Goal: Transaction & Acquisition: Download file/media

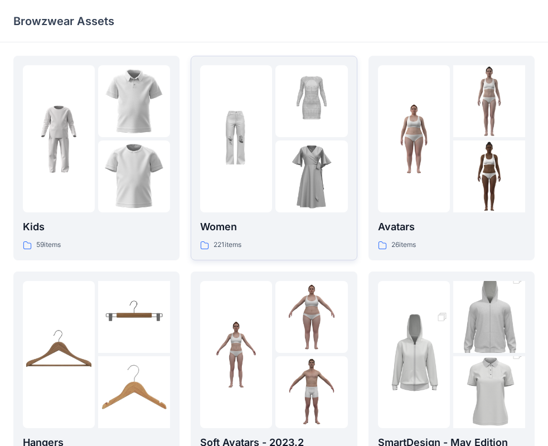
click at [251, 199] on div at bounding box center [236, 138] width 72 height 147
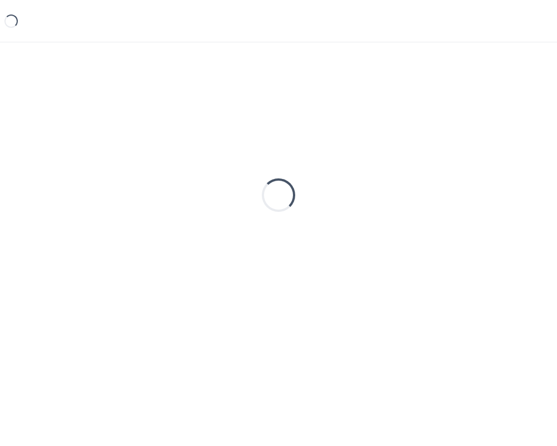
click at [250, 199] on div "Loading..." at bounding box center [278, 195] width 531 height 279
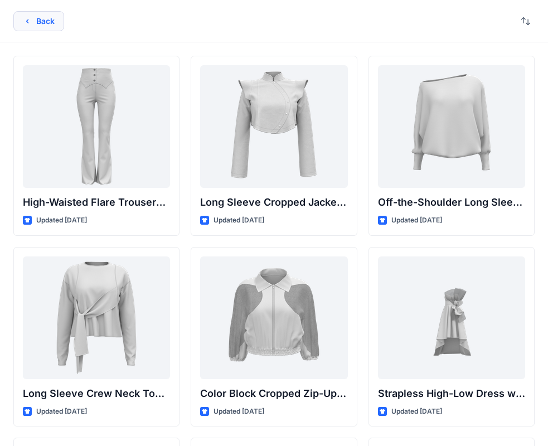
click at [42, 27] on button "Back" at bounding box center [38, 21] width 51 height 20
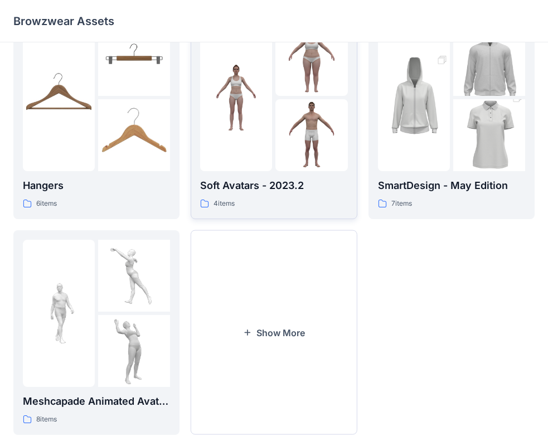
scroll to position [277, 0]
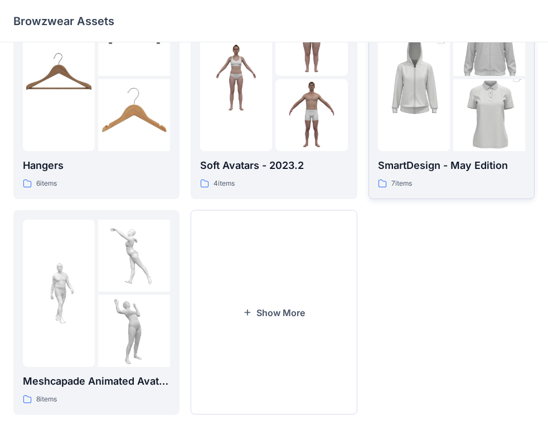
click at [391, 162] on p "SmartDesign - May Edition" at bounding box center [451, 166] width 147 height 16
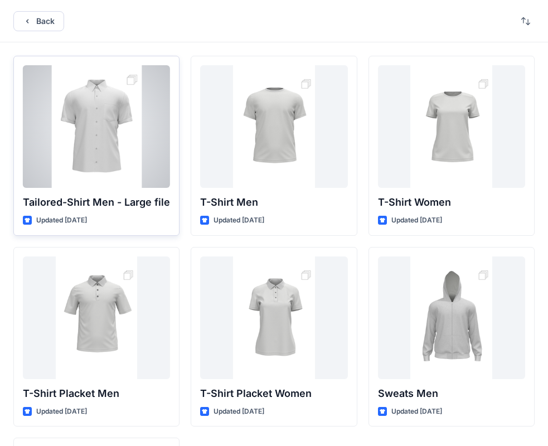
click at [110, 104] on div at bounding box center [96, 126] width 147 height 123
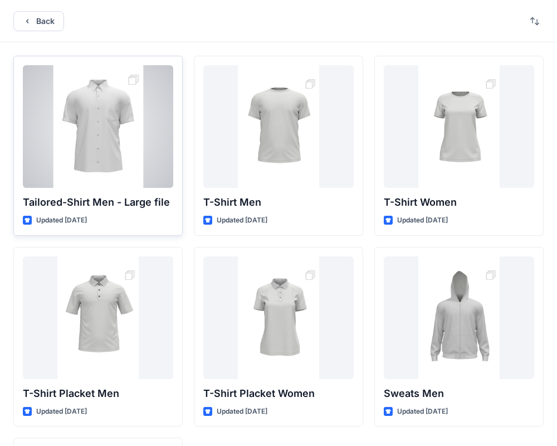
click at [110, 104] on div "Back Tailored-Shirt Men - Large file Updated 2 years ago T-Shirt Placket Men Up…" at bounding box center [278, 315] width 557 height 631
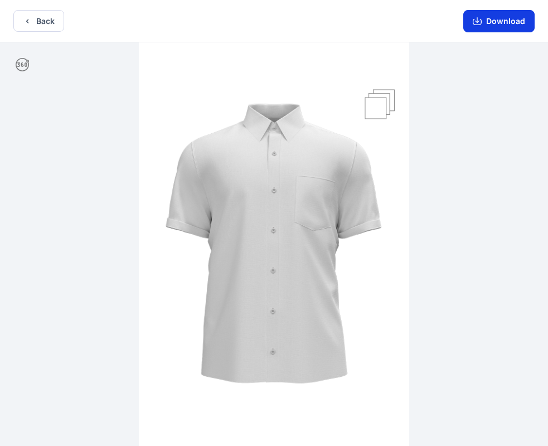
click at [487, 26] on button "Download" at bounding box center [498, 21] width 71 height 22
click at [293, 154] on img at bounding box center [274, 245] width 270 height 406
click at [497, 18] on button "Download" at bounding box center [498, 21] width 71 height 22
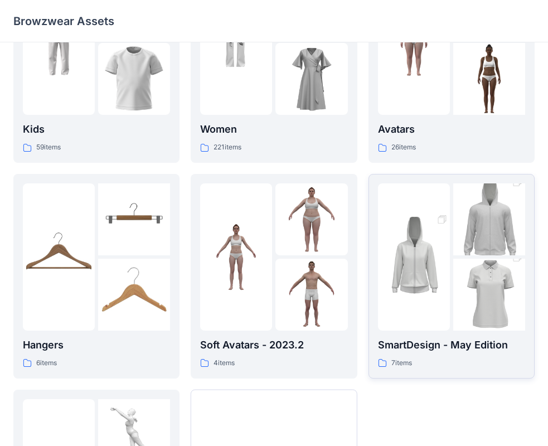
scroll to position [111, 0]
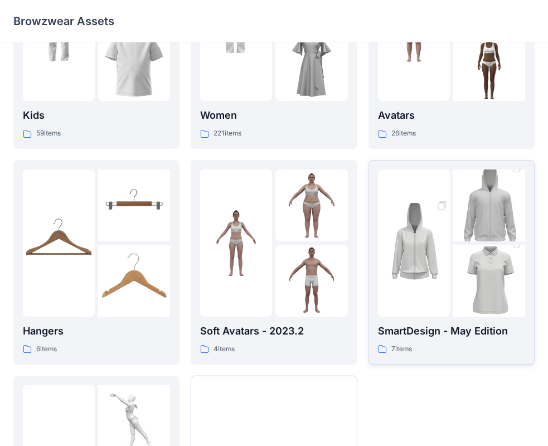
click at [464, 327] on p "SmartDesign - May Edition" at bounding box center [451, 331] width 147 height 16
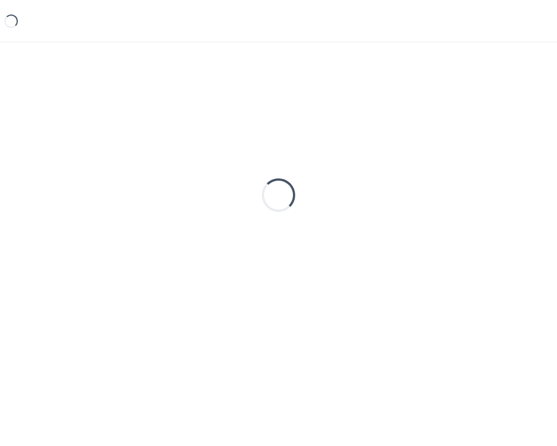
click at [464, 327] on div "Loading..." at bounding box center [278, 195] width 531 height 279
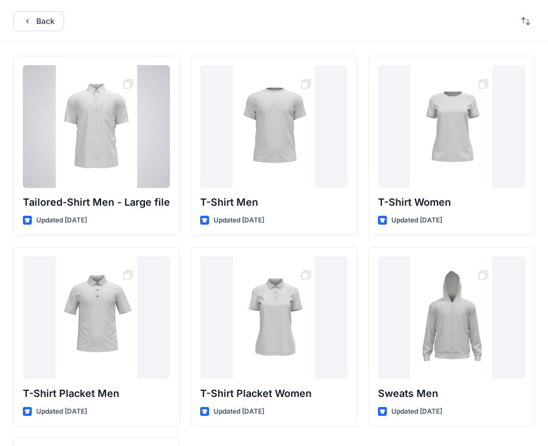
click at [114, 150] on div at bounding box center [96, 126] width 147 height 123
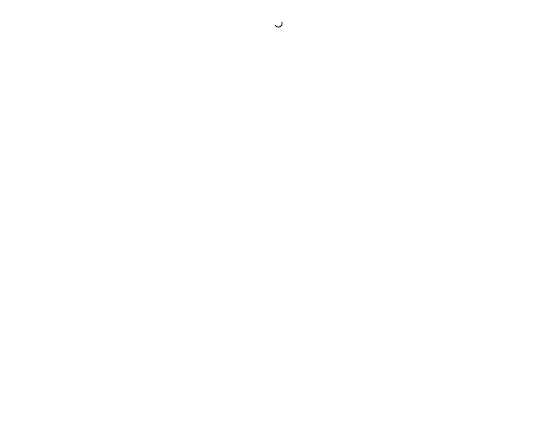
click at [115, 150] on div at bounding box center [278, 223] width 557 height 446
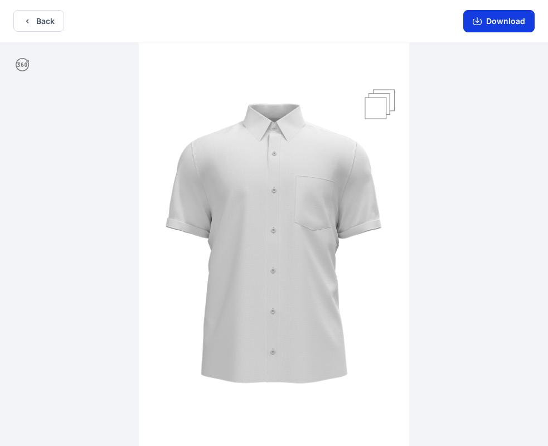
click at [475, 26] on button "Download" at bounding box center [498, 21] width 71 height 22
click at [521, 18] on button "Download" at bounding box center [498, 21] width 71 height 22
click at [494, 33] on div "Download" at bounding box center [499, 21] width 98 height 42
click at [496, 23] on button "Download" at bounding box center [498, 21] width 71 height 22
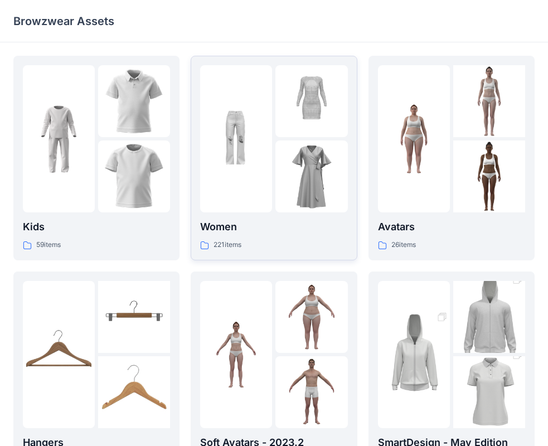
click at [246, 236] on div "Women 221 items" at bounding box center [273, 235] width 147 height 32
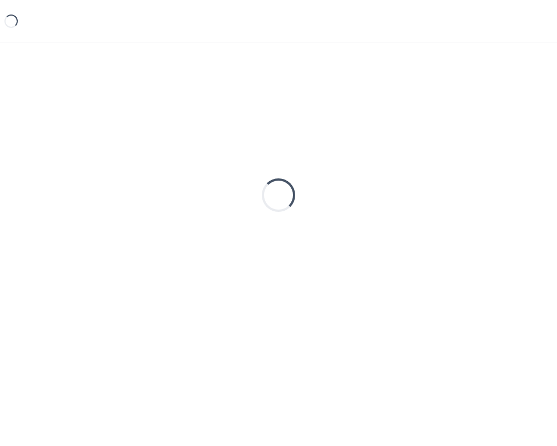
click at [246, 236] on div "Loading..." at bounding box center [278, 195] width 531 height 279
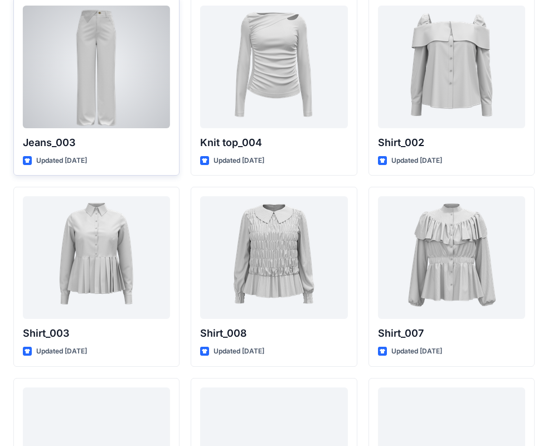
scroll to position [4847, 0]
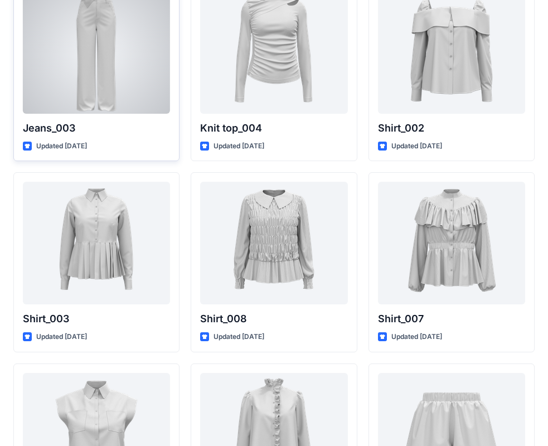
click at [97, 59] on div at bounding box center [96, 52] width 147 height 123
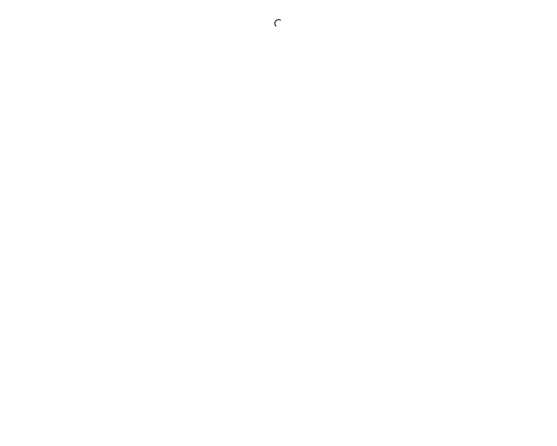
click at [97, 58] on div at bounding box center [278, 223] width 557 height 446
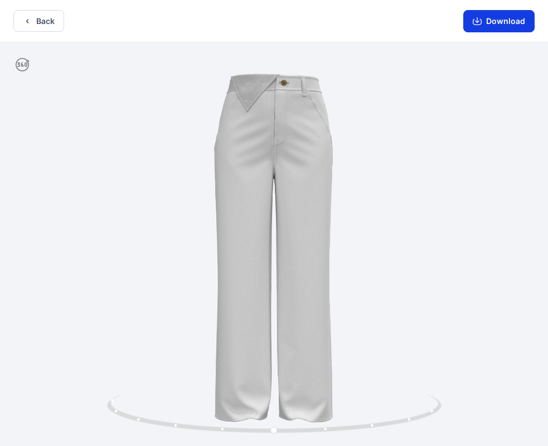
click at [490, 22] on button "Download" at bounding box center [498, 21] width 71 height 22
click at [40, 23] on button "Back" at bounding box center [38, 21] width 51 height 22
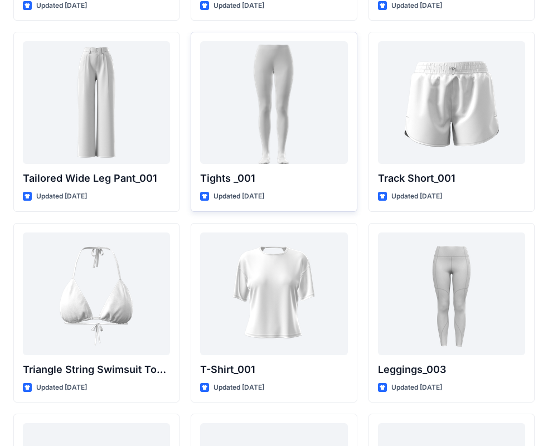
scroll to position [12625, 0]
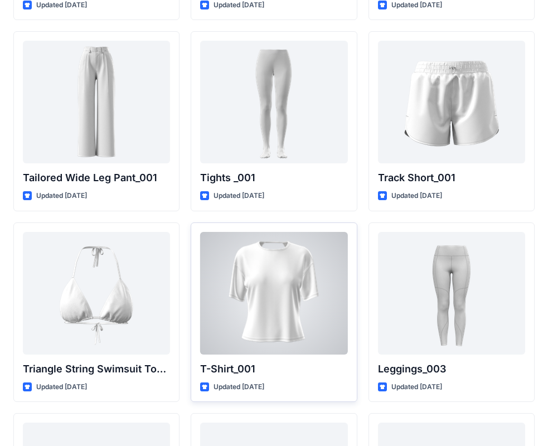
click at [256, 291] on div at bounding box center [273, 293] width 147 height 123
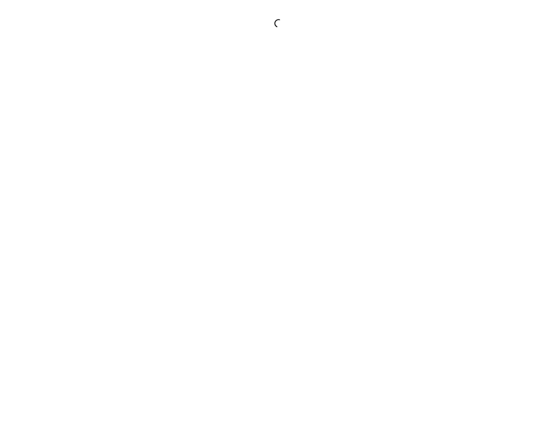
click at [256, 291] on div at bounding box center [278, 223] width 557 height 446
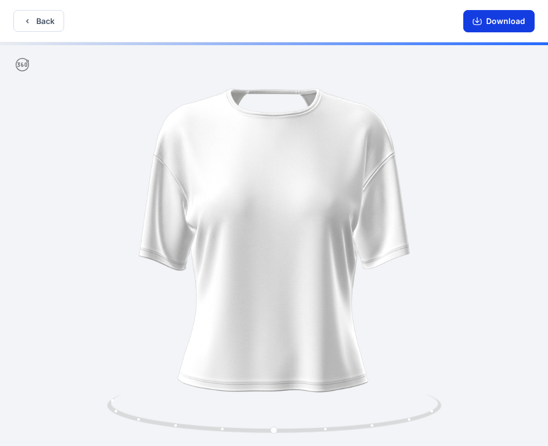
click at [492, 22] on button "Download" at bounding box center [498, 21] width 71 height 22
